Goal: Task Accomplishment & Management: Complete application form

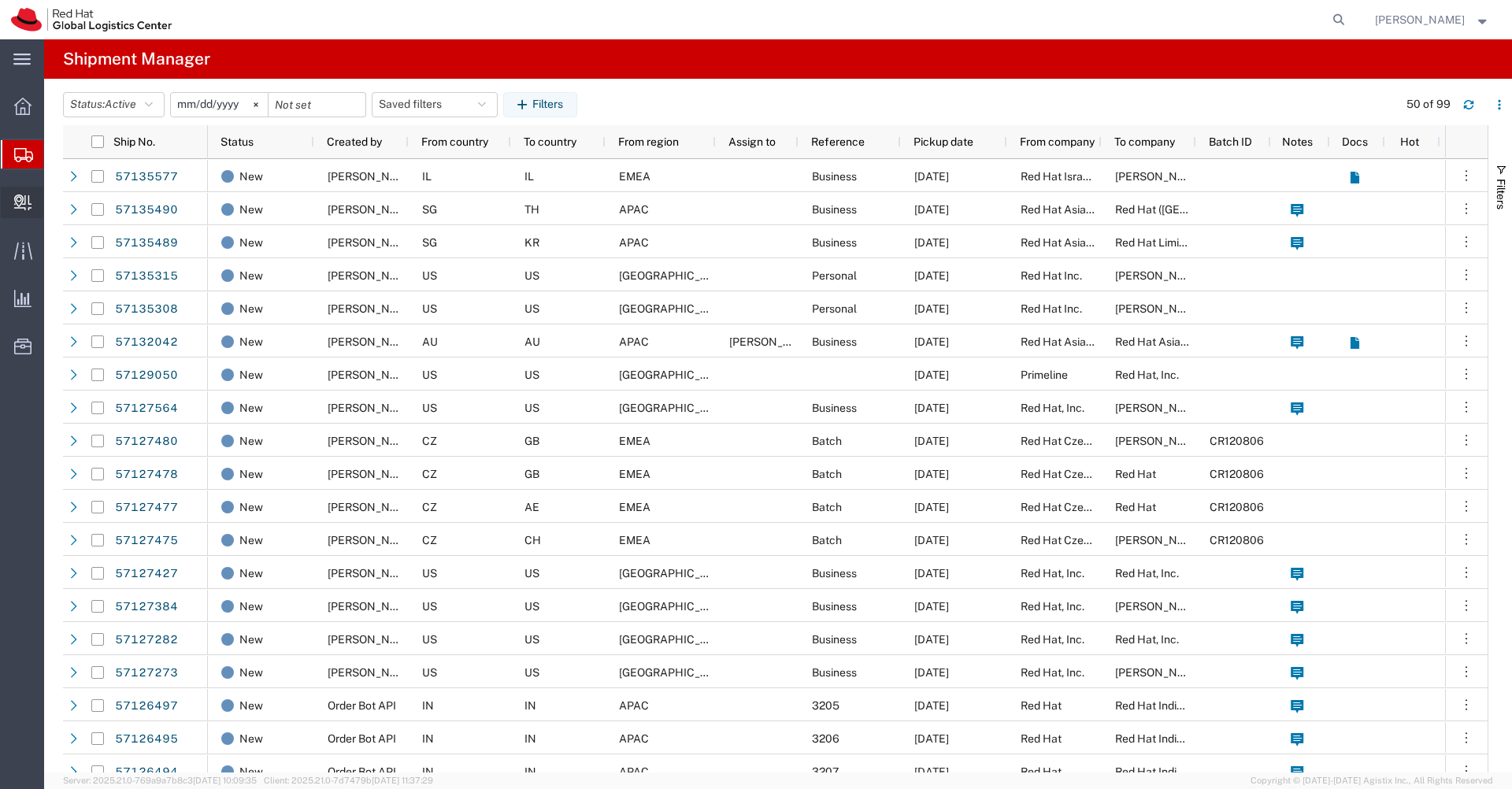
click at [0, 0] on span "Create Delivery" at bounding box center [0, 0] width 0 height 0
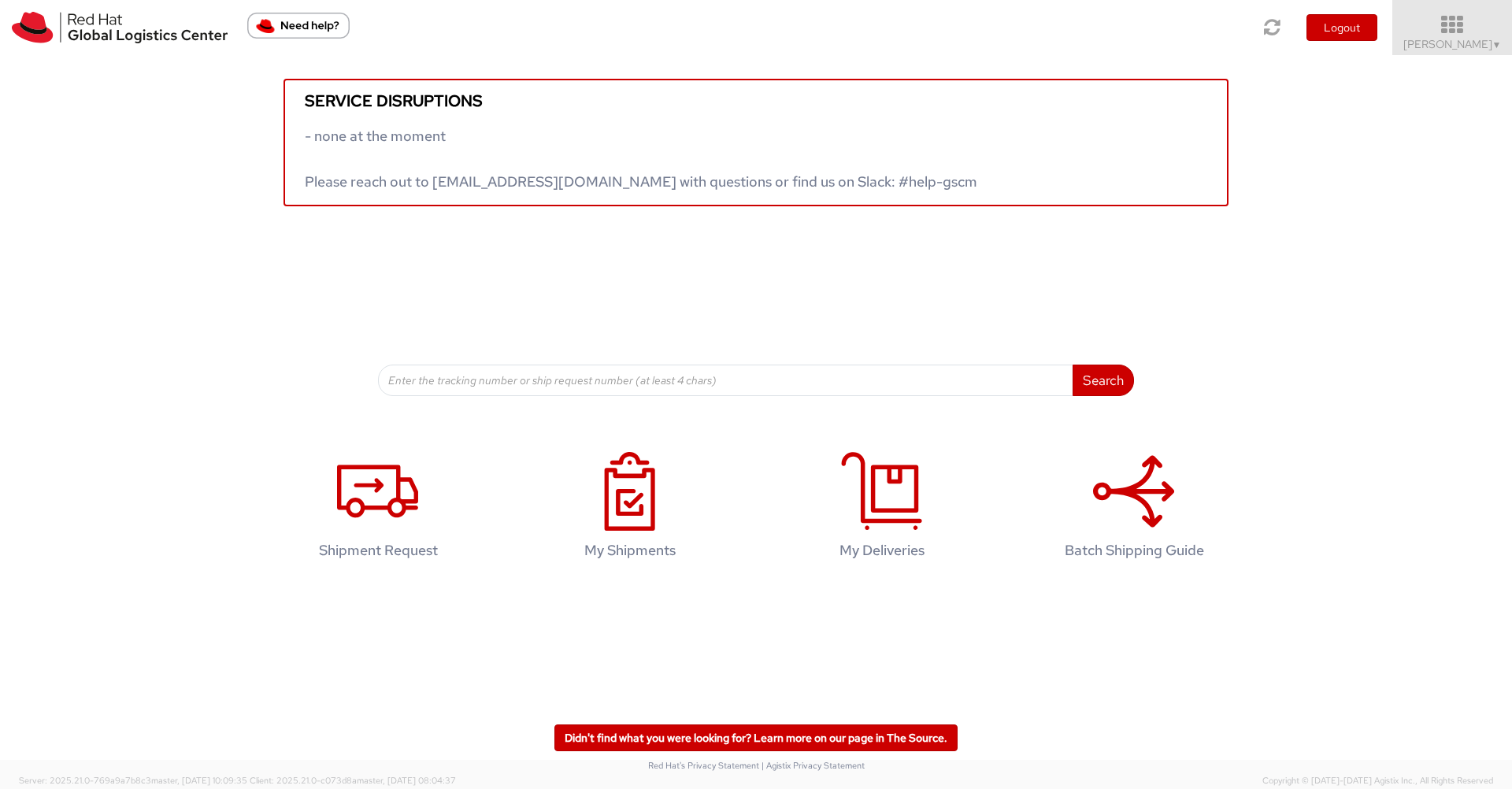
click at [1458, 29] on icon at bounding box center [1453, 25] width 138 height 22
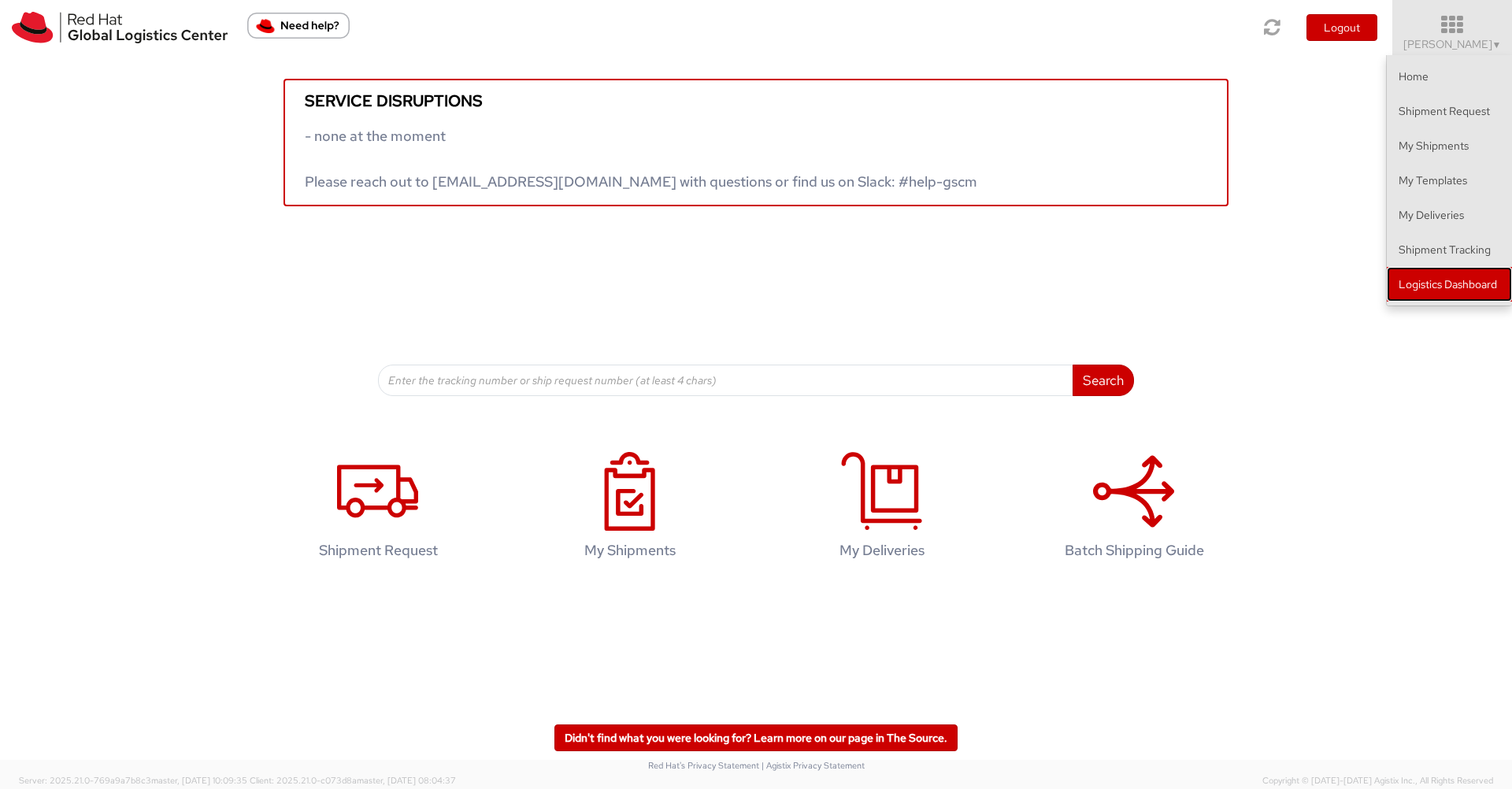
click at [1422, 289] on link "Logistics Dashboard" at bounding box center [1449, 284] width 125 height 35
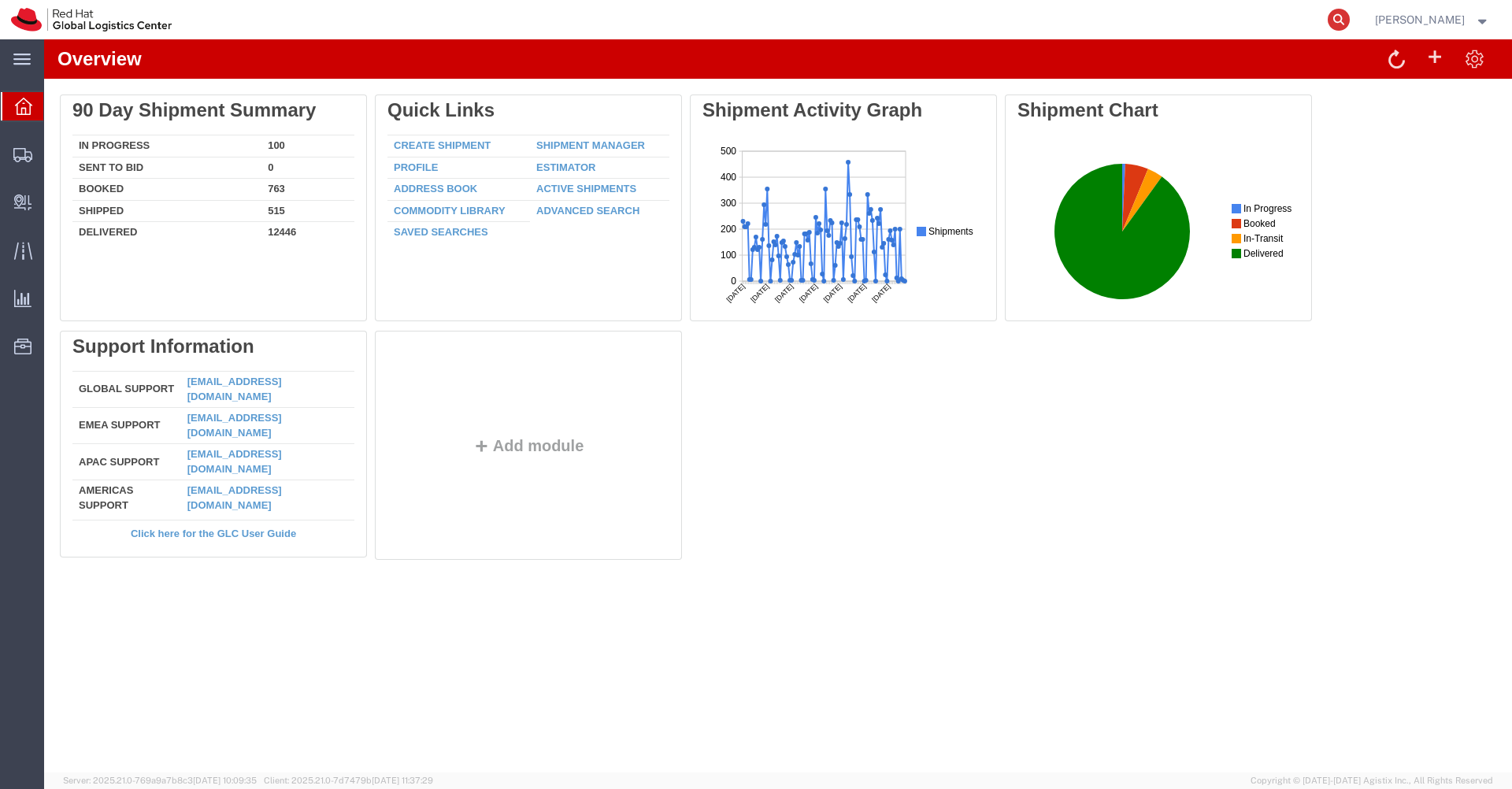
click at [1350, 26] on icon at bounding box center [1339, 20] width 22 height 22
paste input "56963739"
type input "56963739"
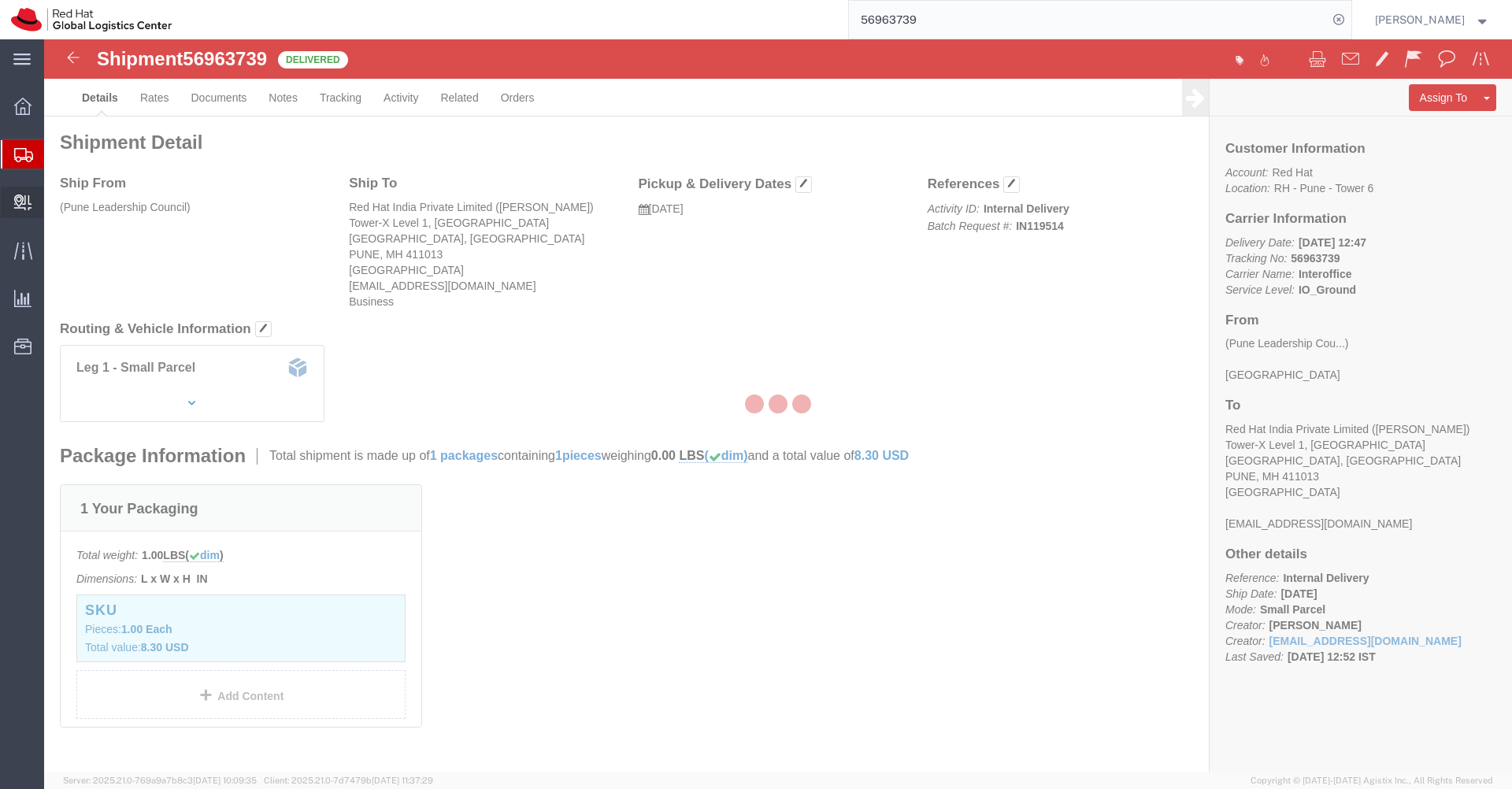
click at [75, 232] on div at bounding box center [778, 406] width 1468 height 733
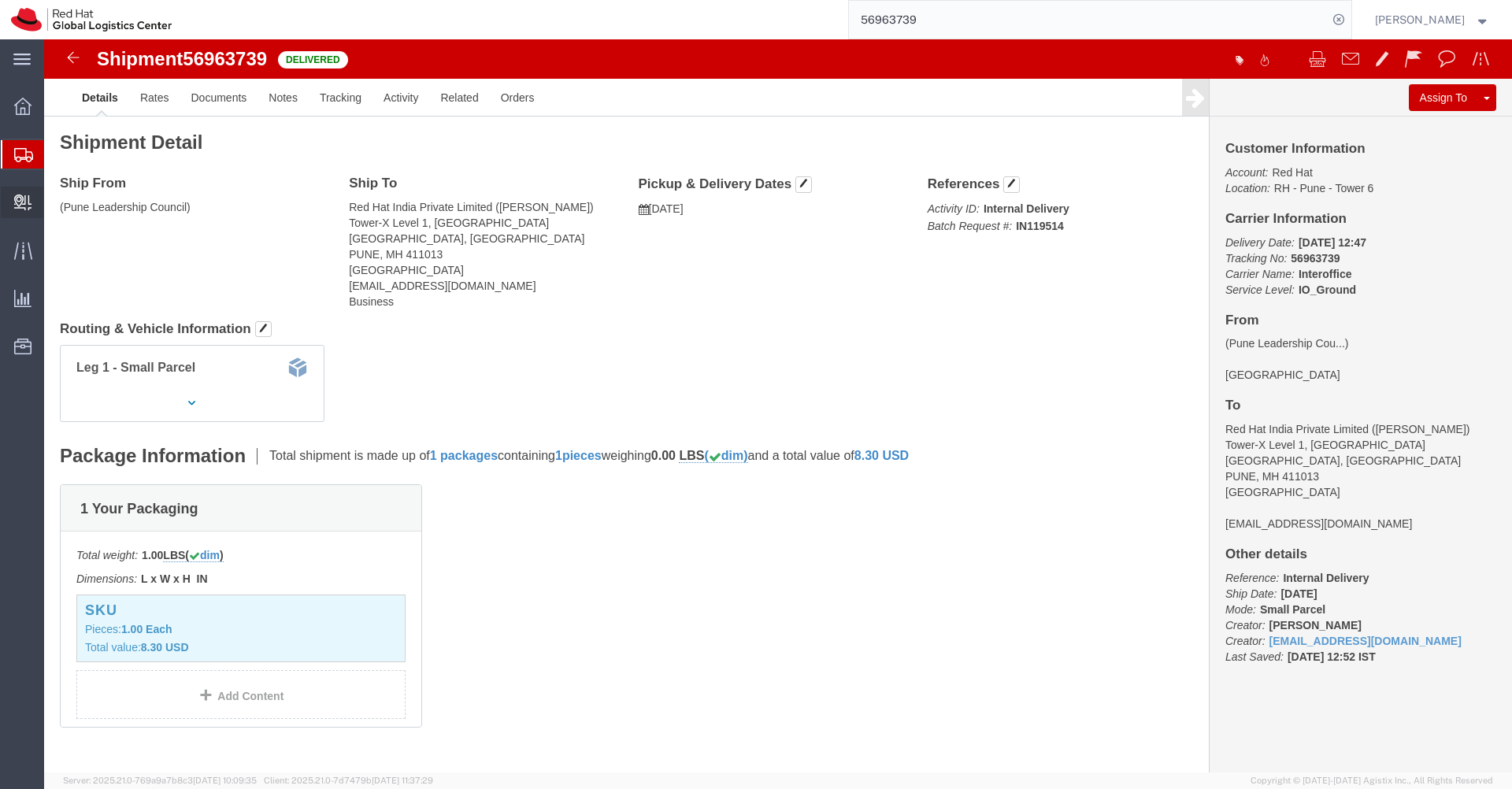
click at [0, 0] on span "Create Delivery" at bounding box center [0, 0] width 0 height 0
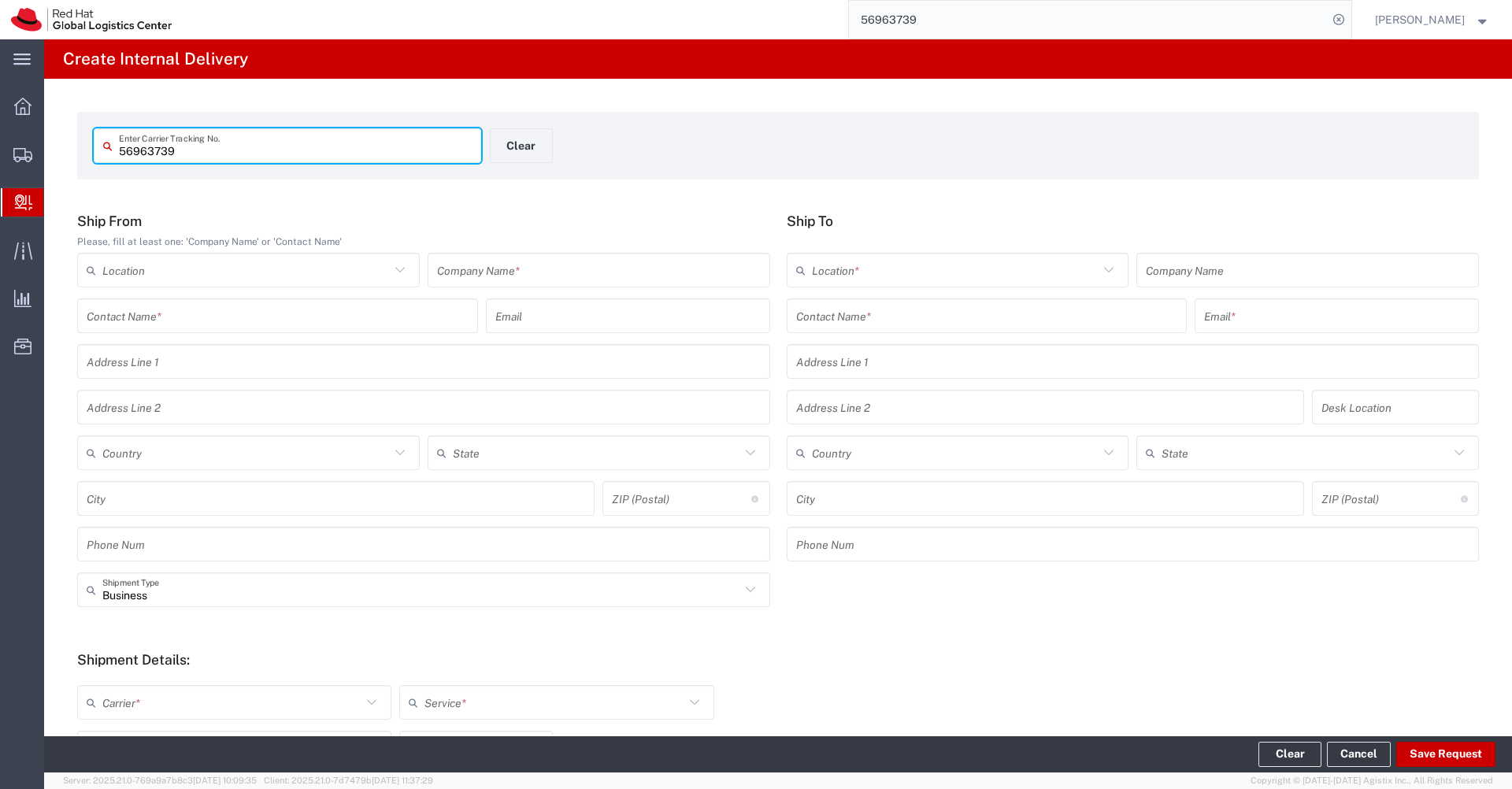
type input "56963739"
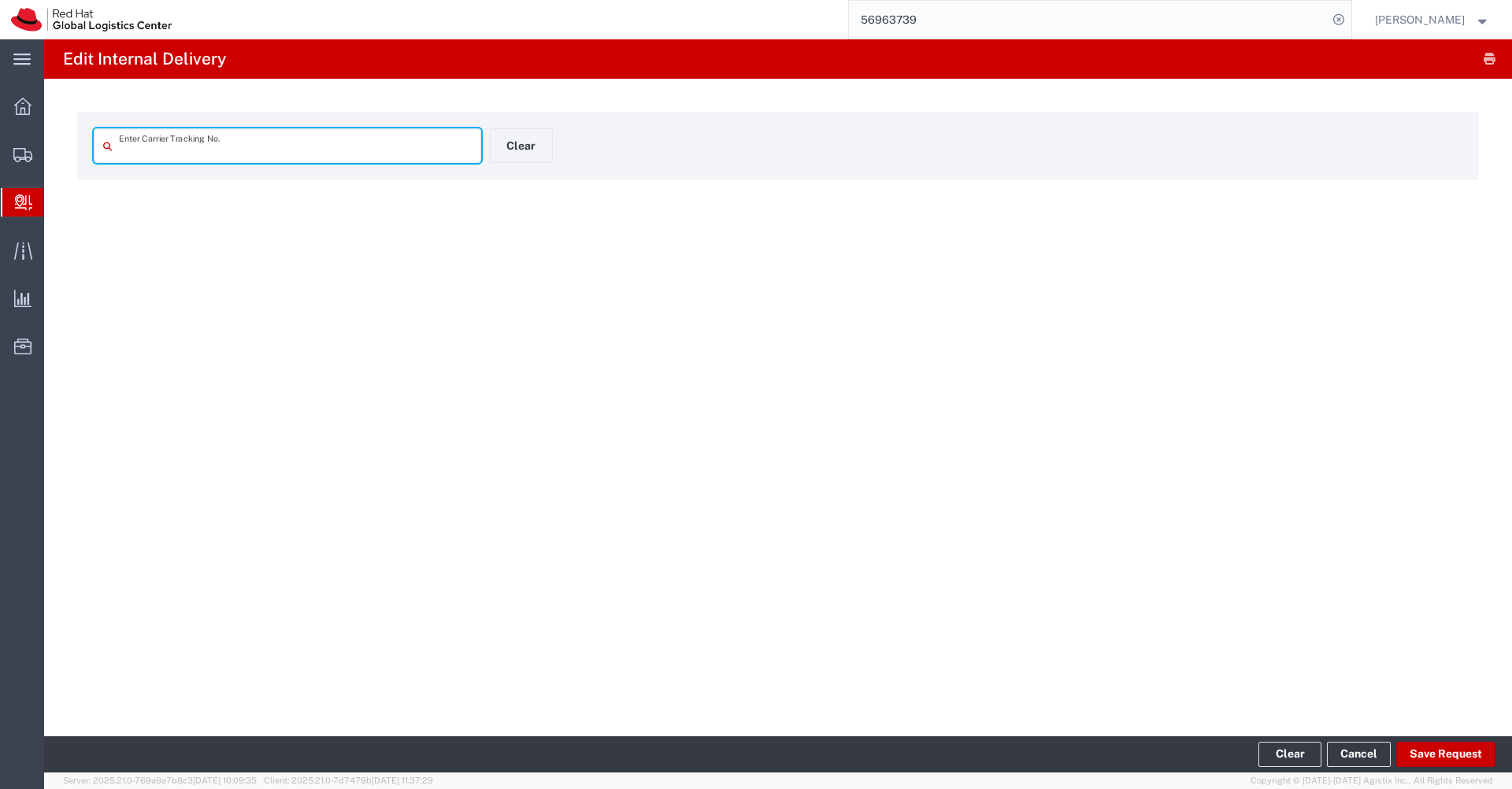
type input "56963739"
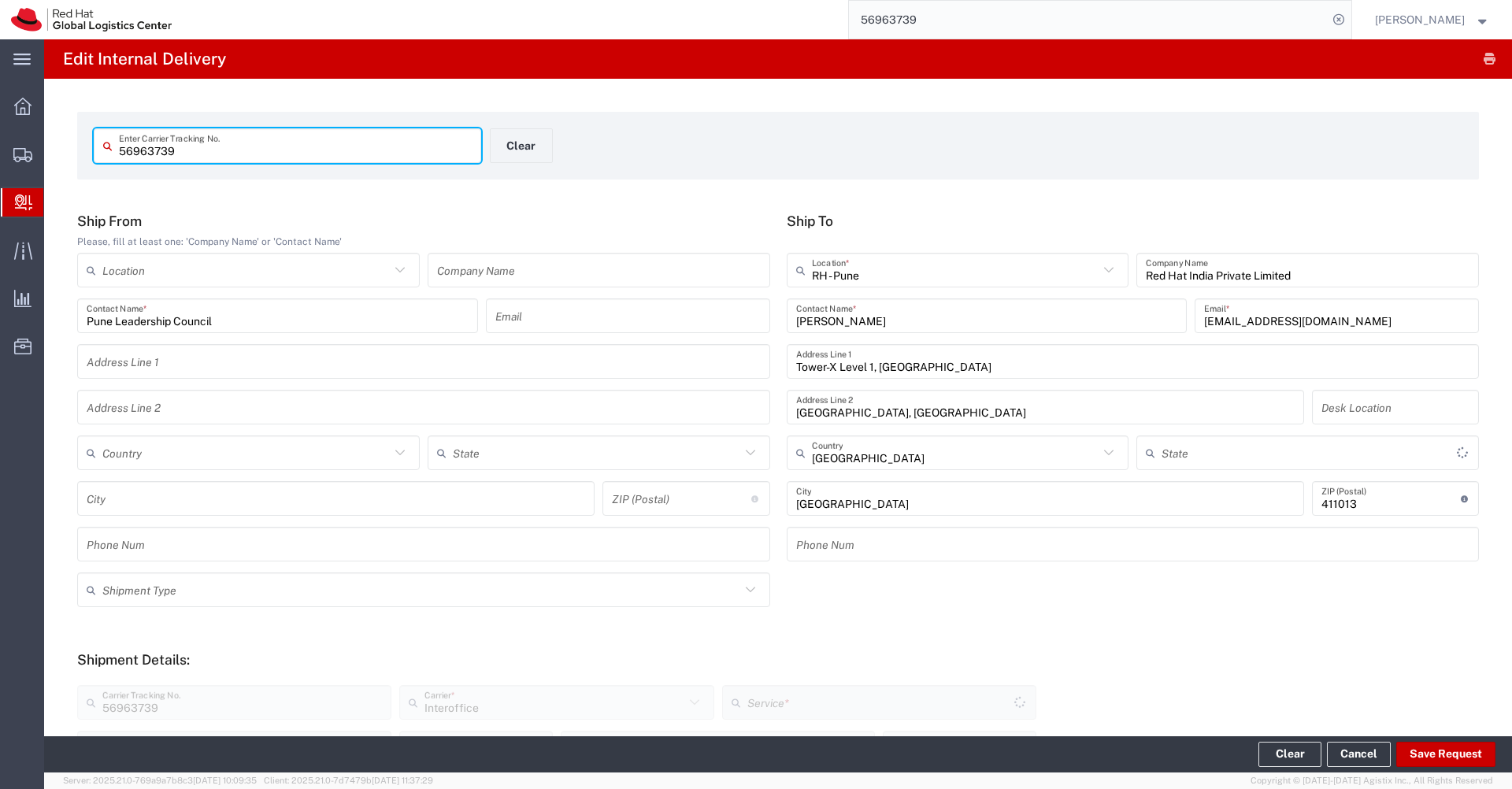
type input "Your Packaging"
type input "Mahārāshtra"
type input "IO_Ground"
click at [940, 25] on input "56963739" at bounding box center [1088, 20] width 479 height 38
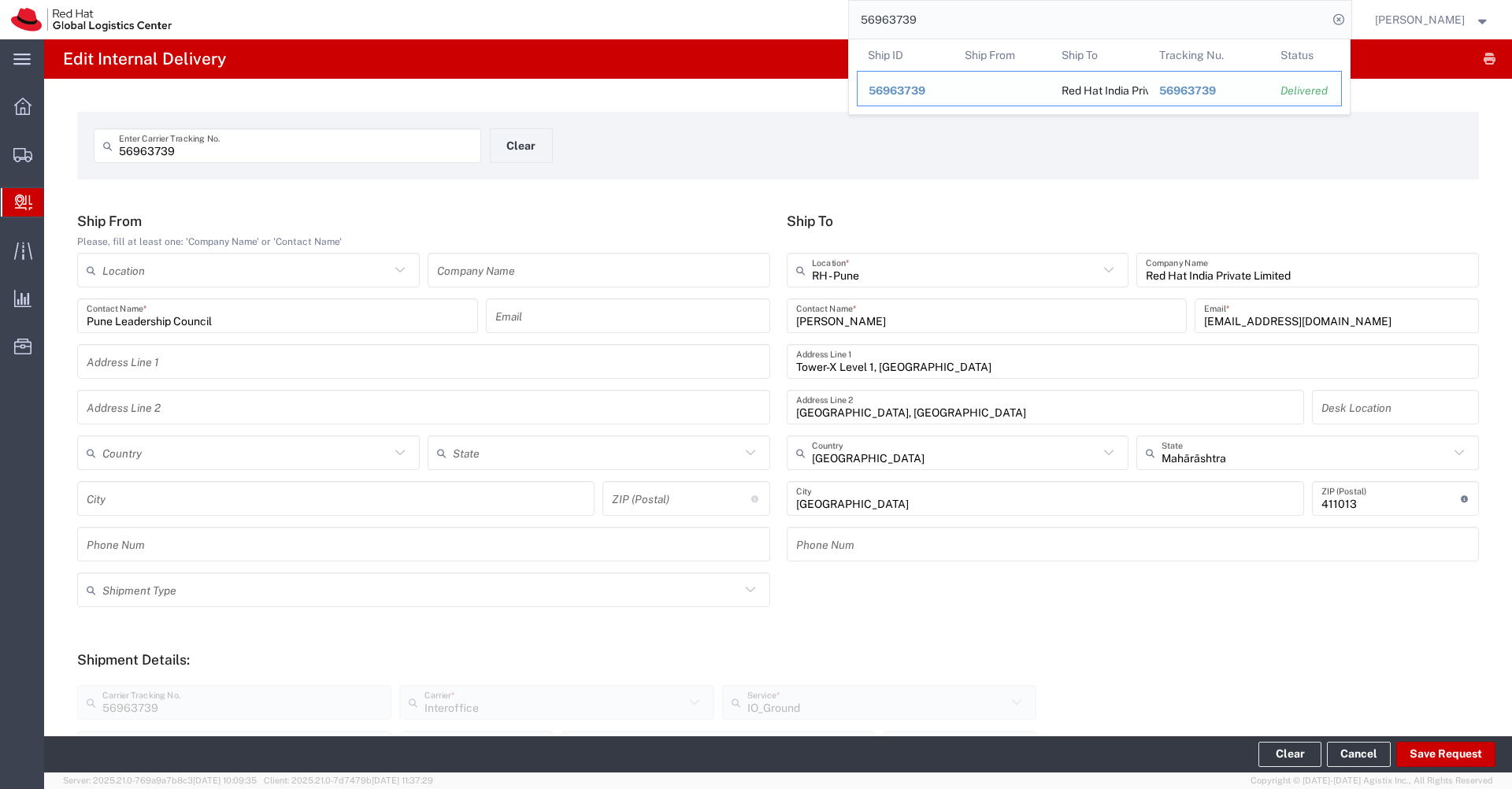
click at [911, 94] on span "56963739" at bounding box center [897, 90] width 57 height 12
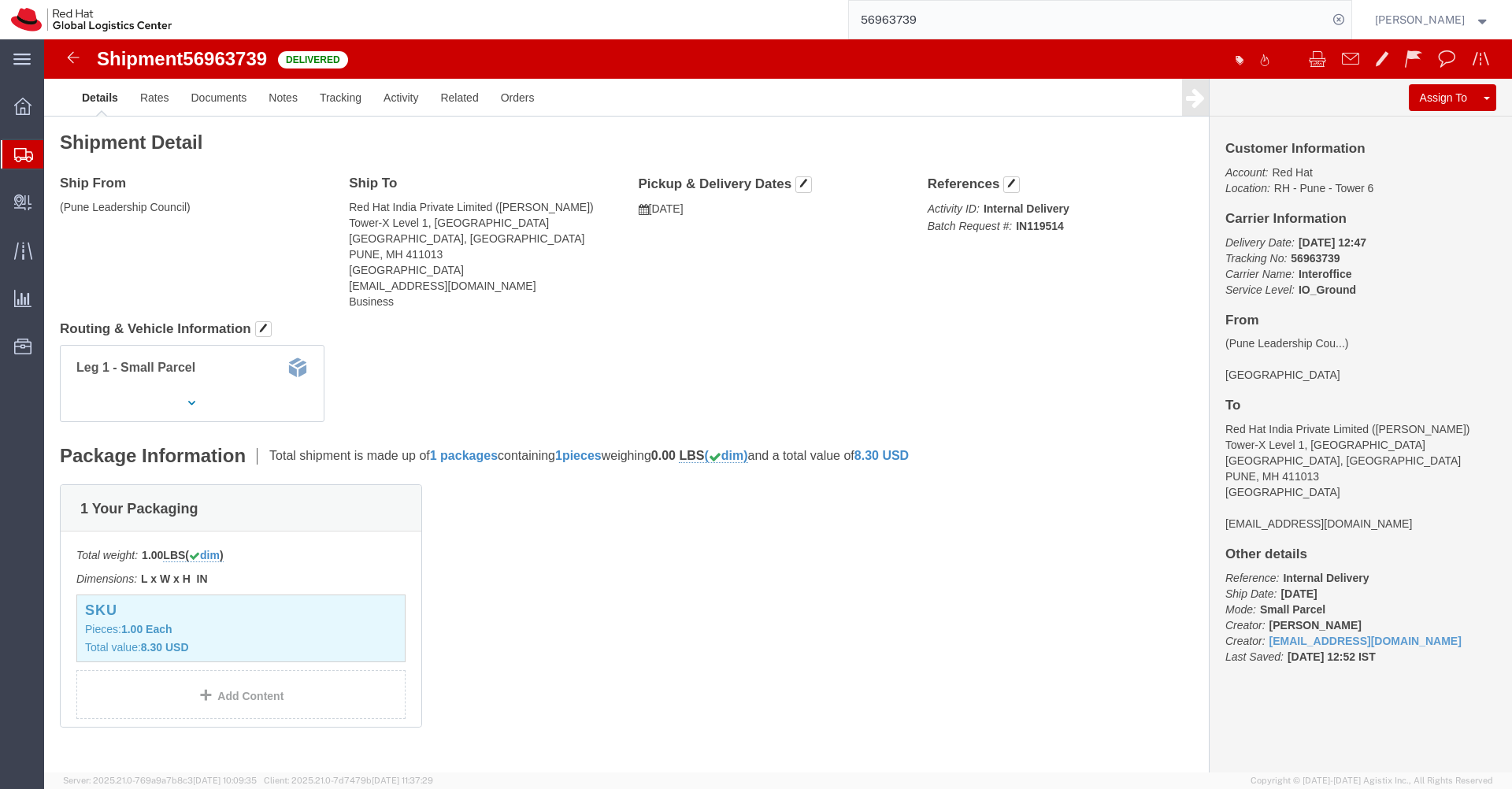
scroll to position [331, 0]
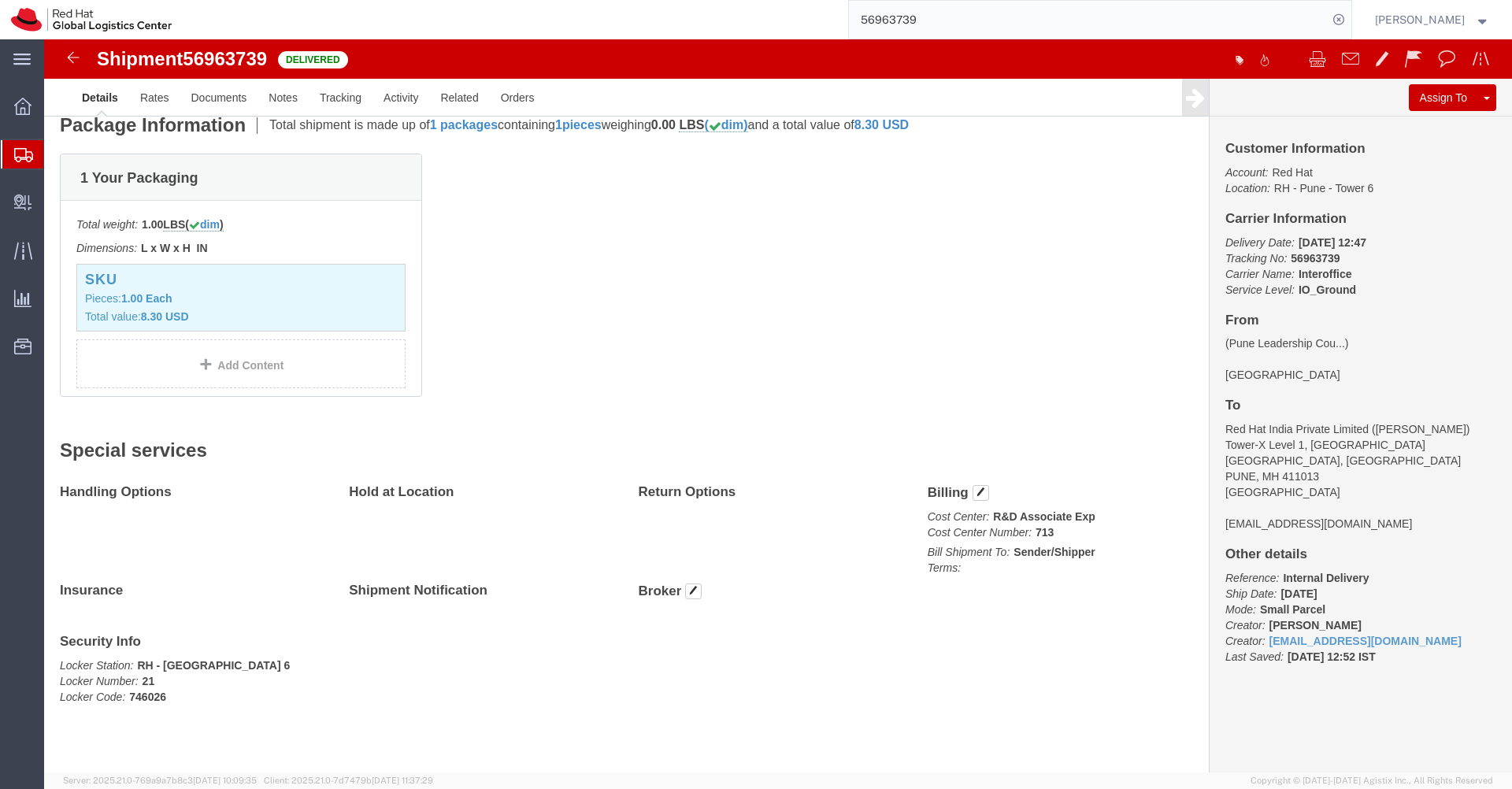
click at [56, 162] on span "Shipments" at bounding box center [49, 154] width 12 height 31
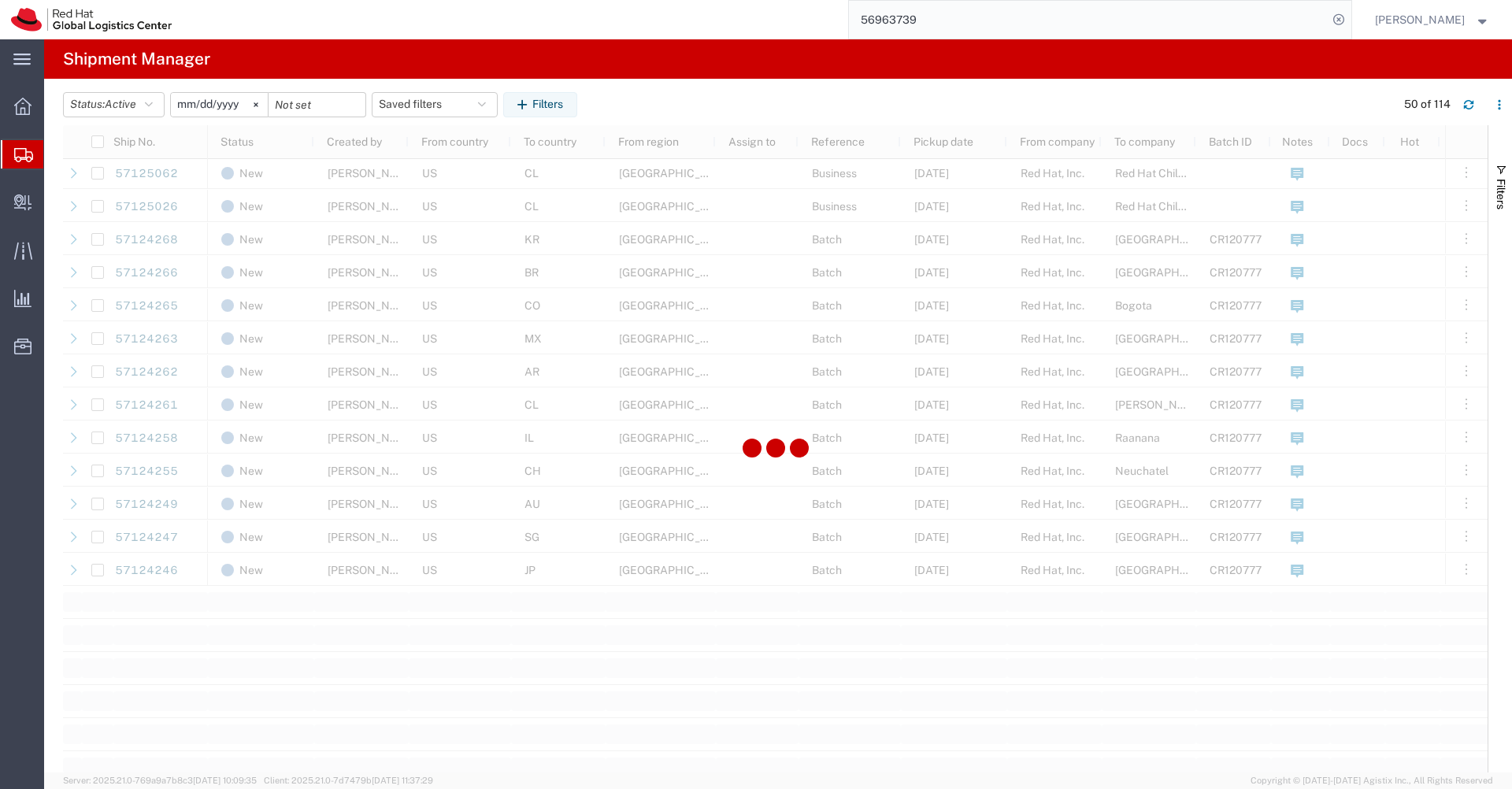
scroll to position [1260, 0]
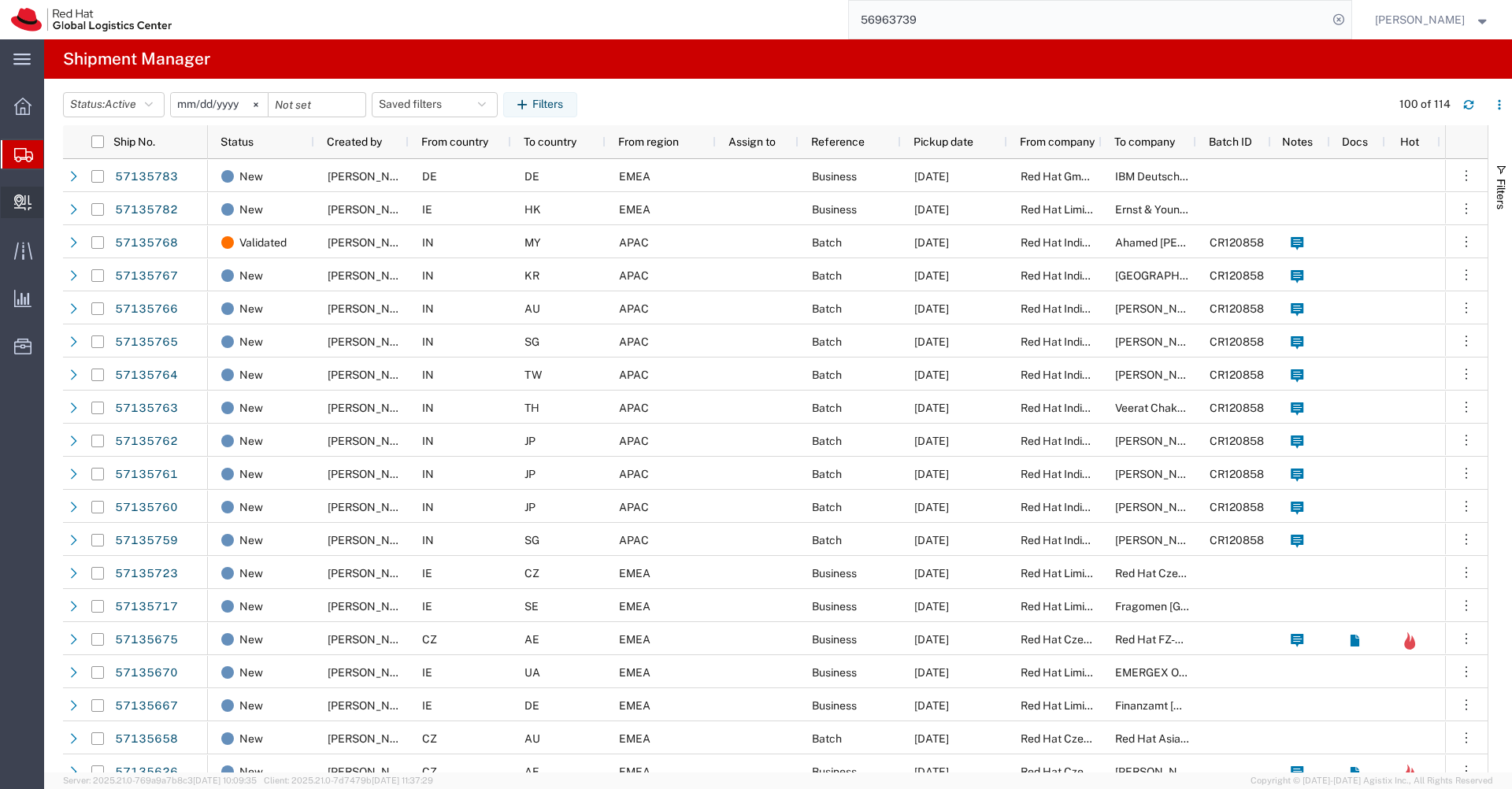
click at [54, 200] on span "Internal Delivery" at bounding box center [49, 202] width 11 height 31
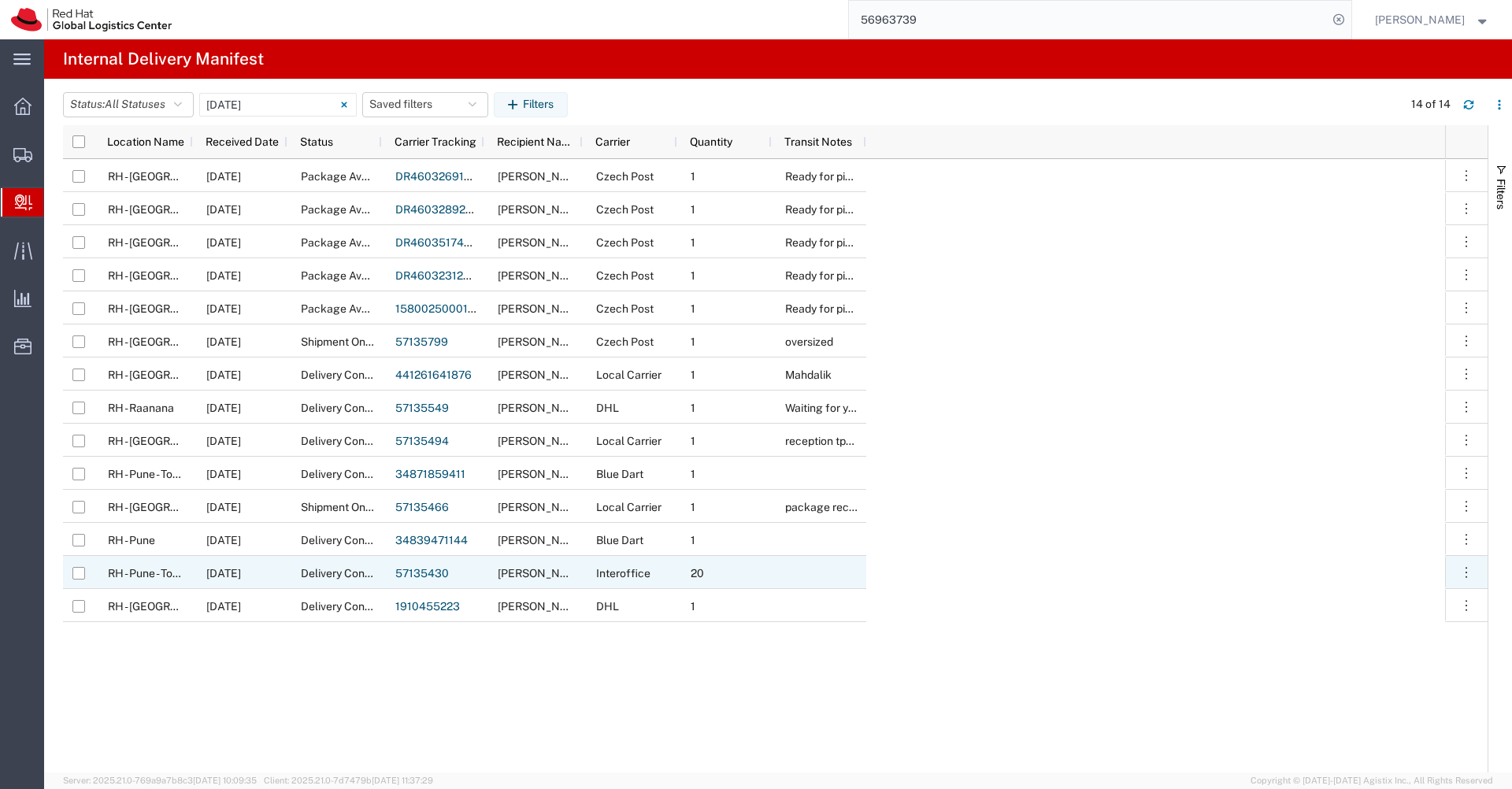
click at [409, 575] on link "57135430" at bounding box center [422, 572] width 54 height 12
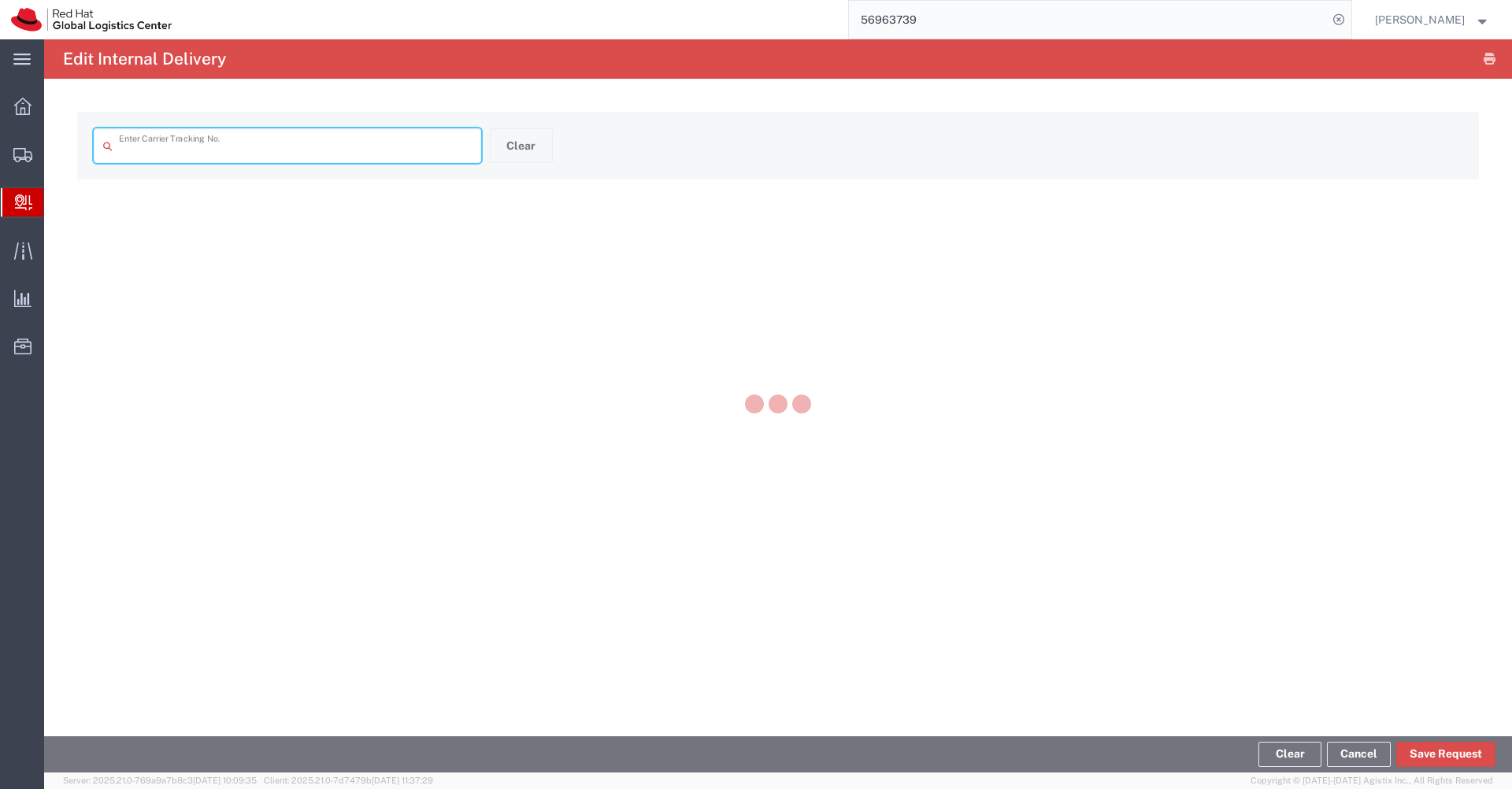
type input "57135430"
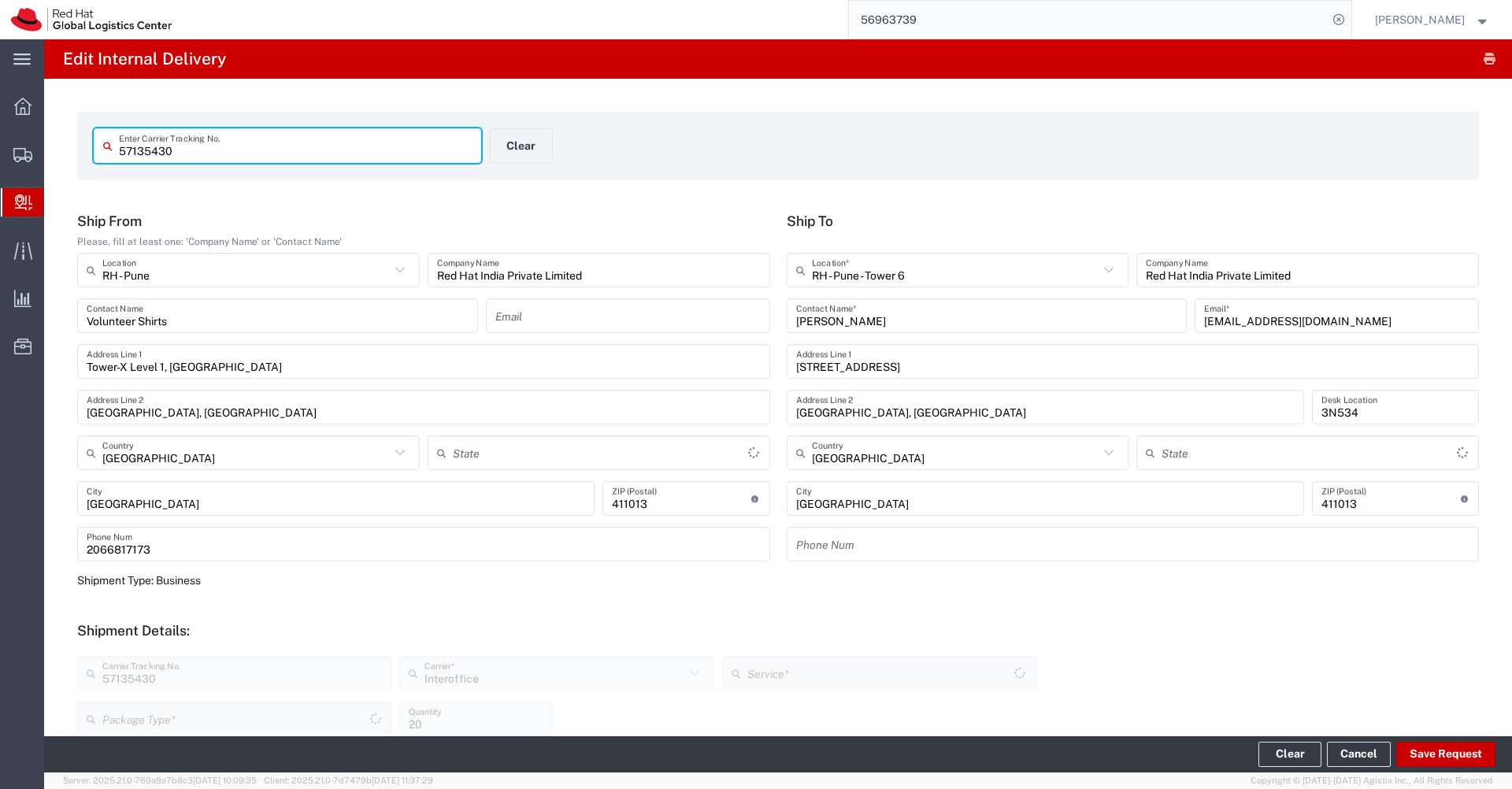
type input "Mahārāshtra"
type input "PAK"
type input "IO_Ground"
type input "Mahārāshtra"
drag, startPoint x: 193, startPoint y: 148, endPoint x: 70, endPoint y: 148, distance: 123.0
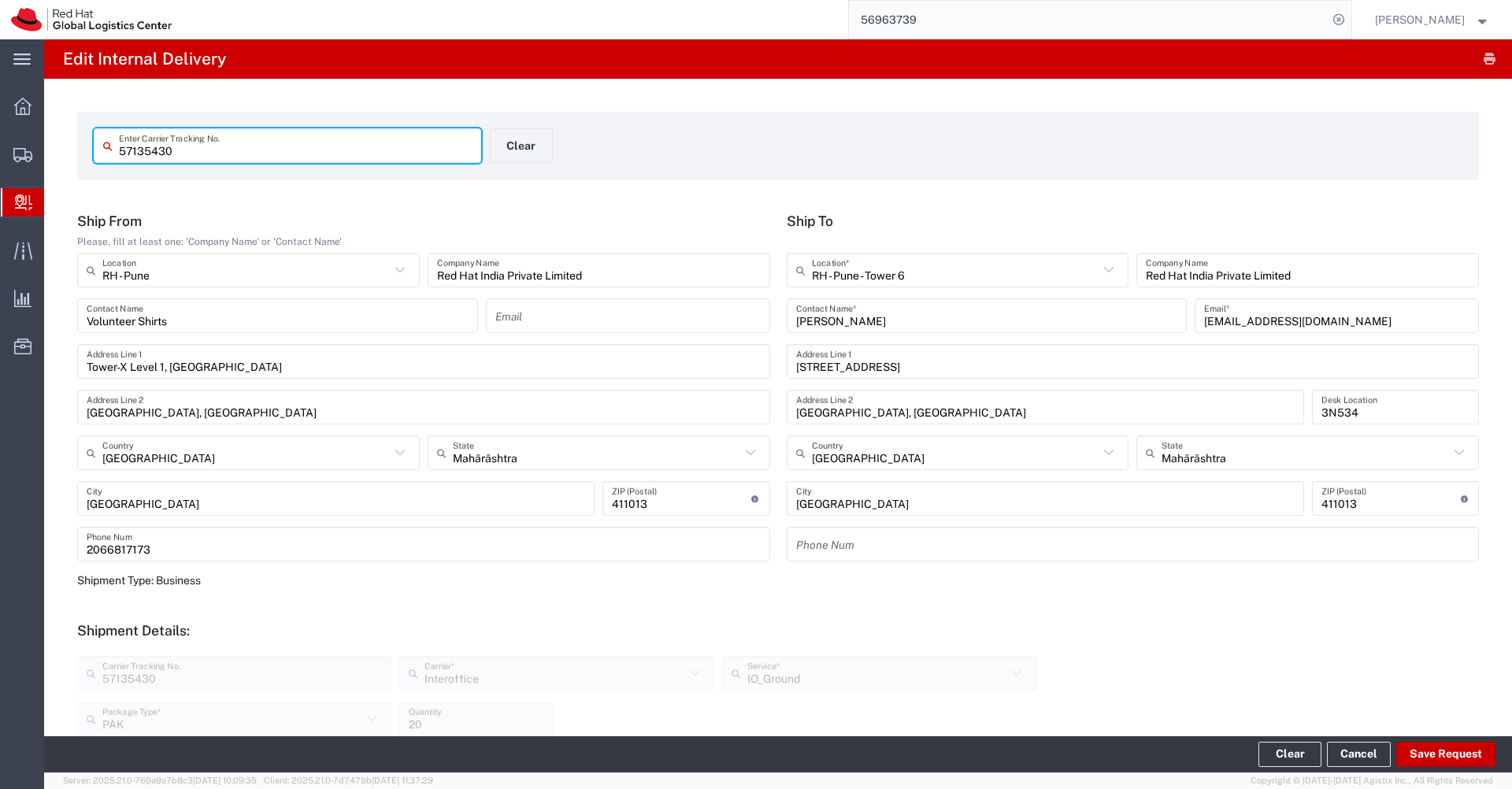
click at [70, 148] on div "57135430 Enter Carrier Tracking No. Clear Ship From Please, fill at least one: …" at bounding box center [778, 641] width 1468 height 1125
